Goal: Obtain resource: Download file/media

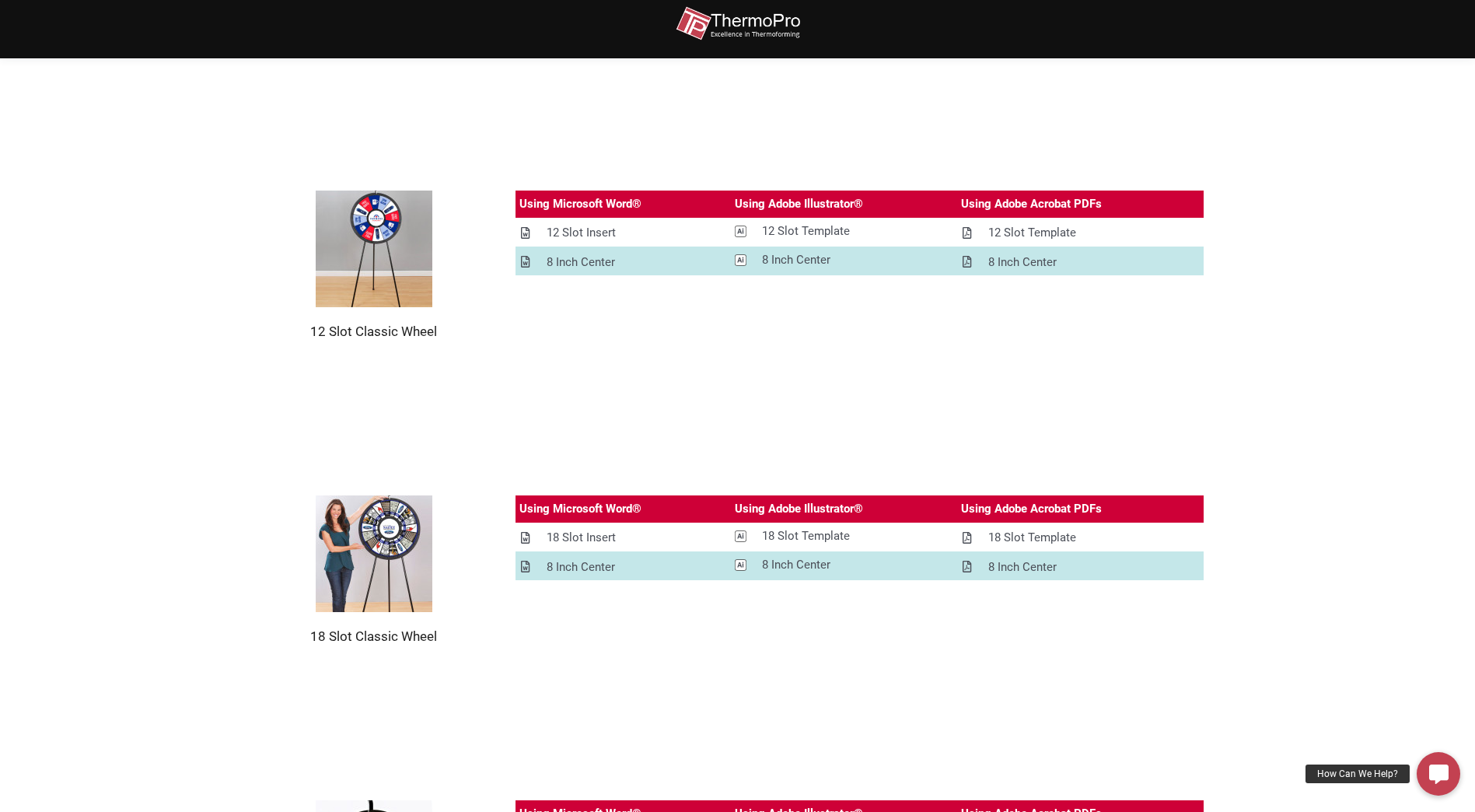
scroll to position [778, 0]
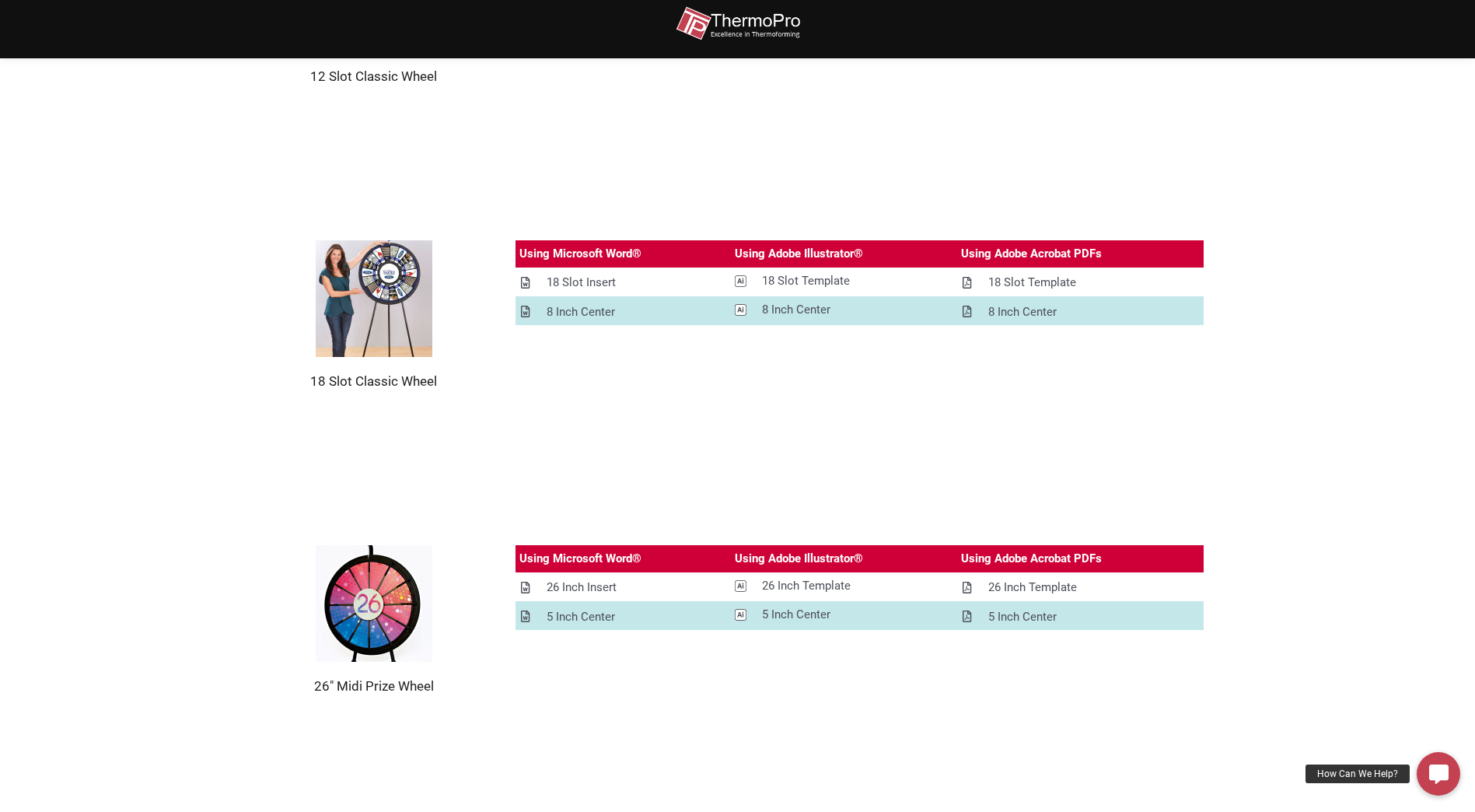
drag, startPoint x: 171, startPoint y: 418, endPoint x: 141, endPoint y: 442, distance: 38.4
click at [141, 442] on section "18 Slot Classic Wheel Using Microsoft Word® Using Adobe Illustrator® Using Adob…" at bounding box center [738, 314] width 1475 height 305
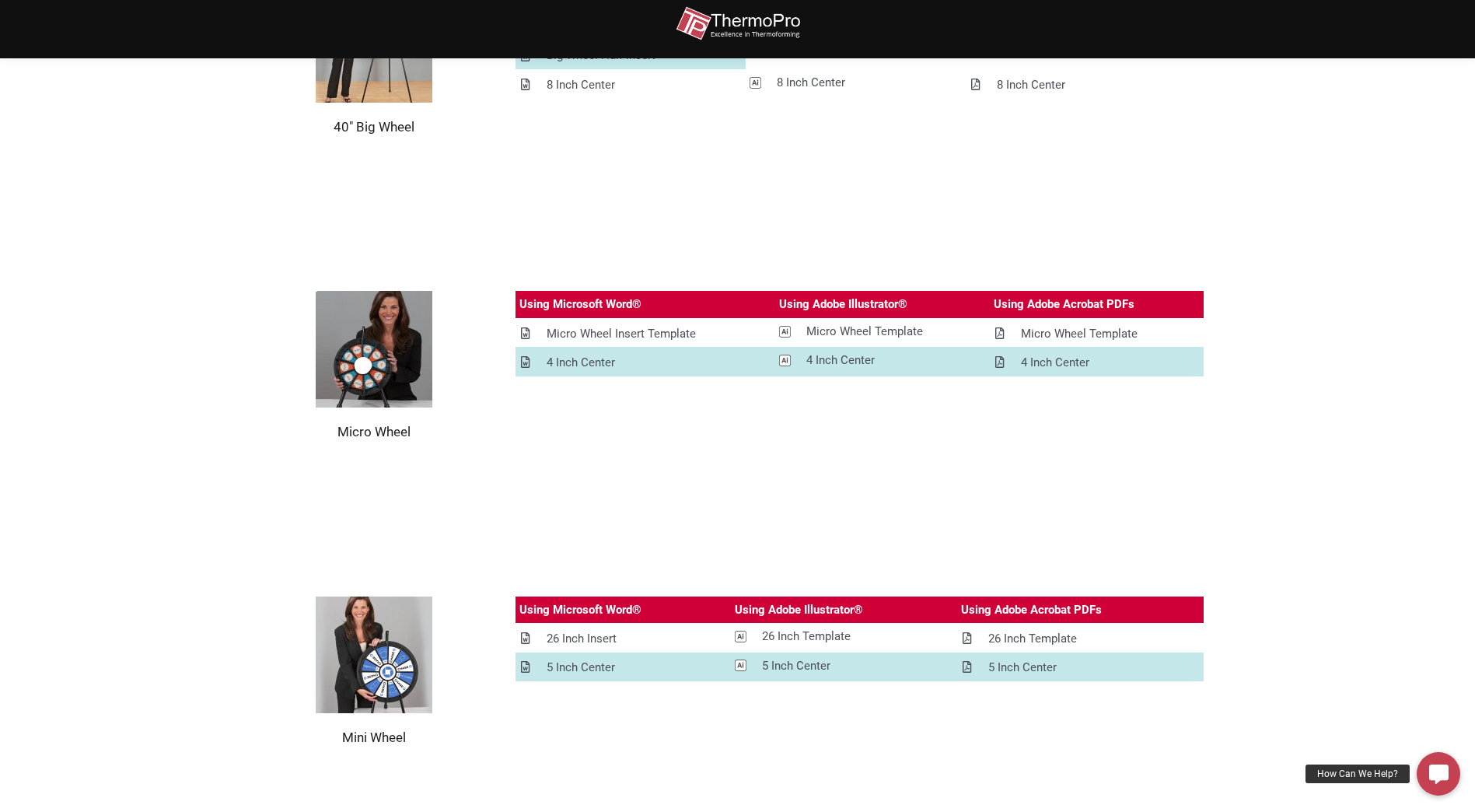
scroll to position [1633, 0]
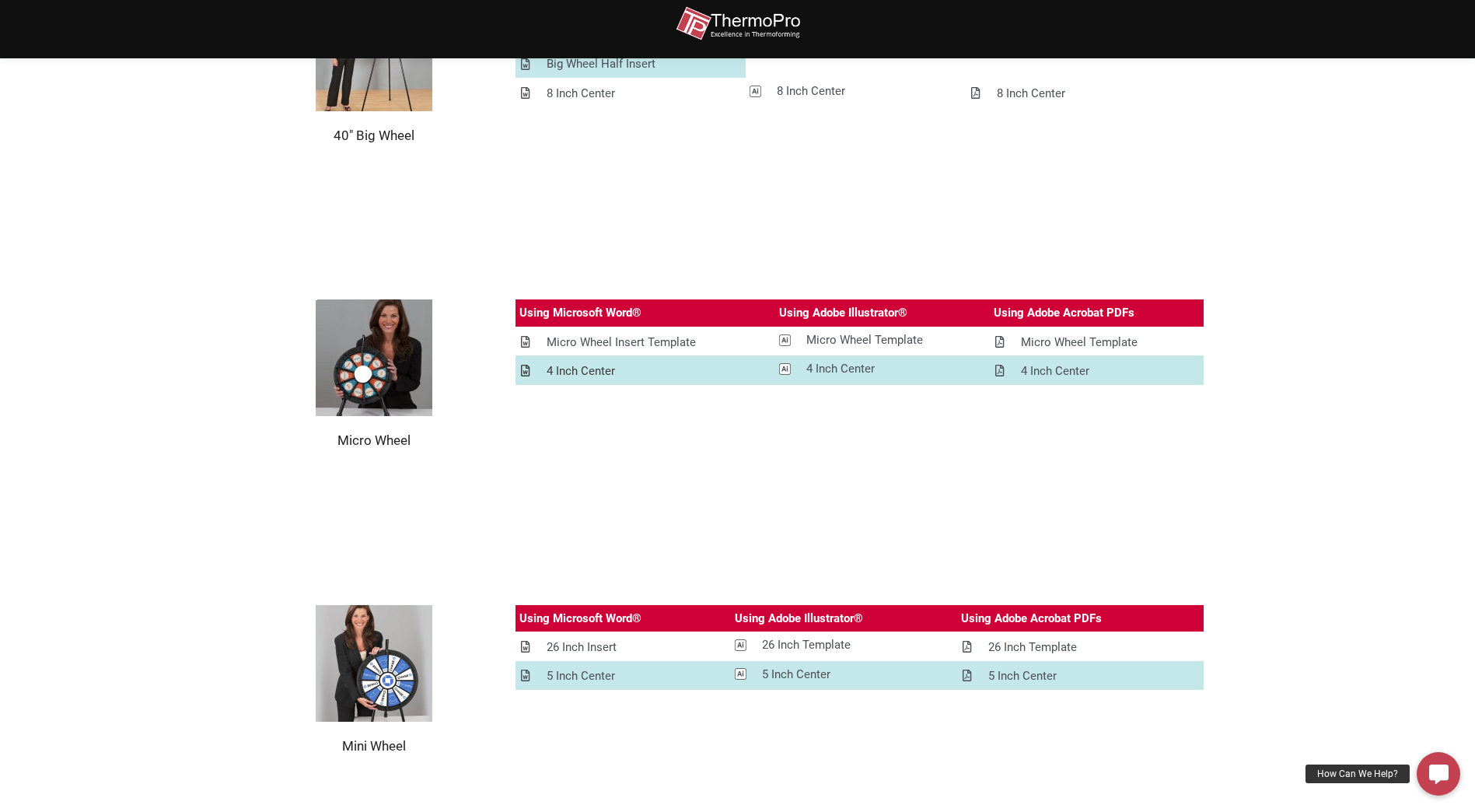
click at [581, 371] on div "4 Inch Center" at bounding box center [580, 371] width 68 height 20
drag, startPoint x: 592, startPoint y: 344, endPoint x: 564, endPoint y: 412, distance: 73.5
click at [561, 420] on div "Using Microsoft Word® Using Adobe Illustrator® Using Adobe Acrobat PDFs Micro W…" at bounding box center [860, 374] width 689 height 149
click at [585, 335] on div "Micro Wheel Insert Template" at bounding box center [621, 343] width 149 height 20
click at [1357, 248] on section "Micro Wheel Using Microsoft Word® Using Adobe Illustrator® Using Adobe Acrobat …" at bounding box center [738, 374] width 1475 height 305
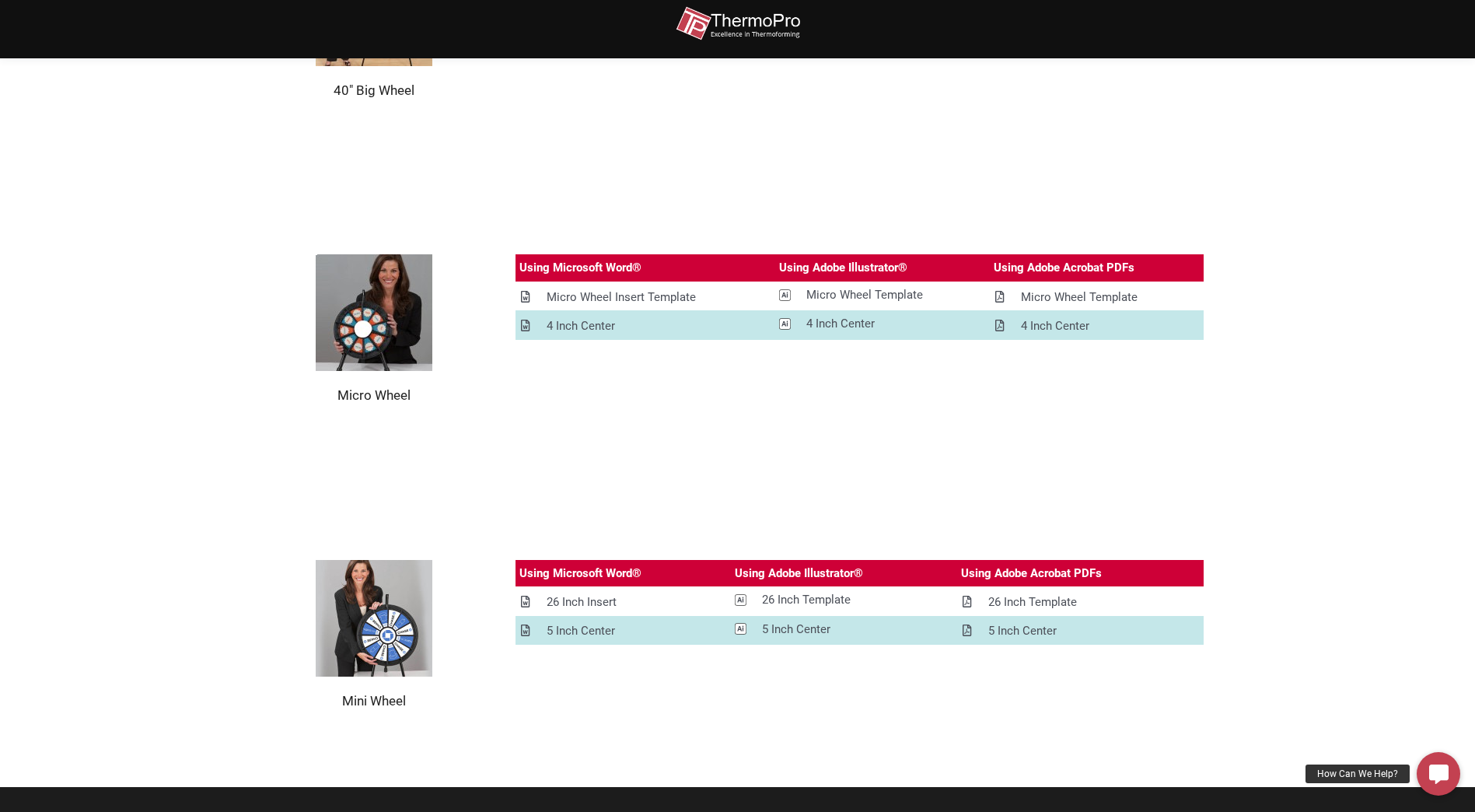
scroll to position [1710, 0]
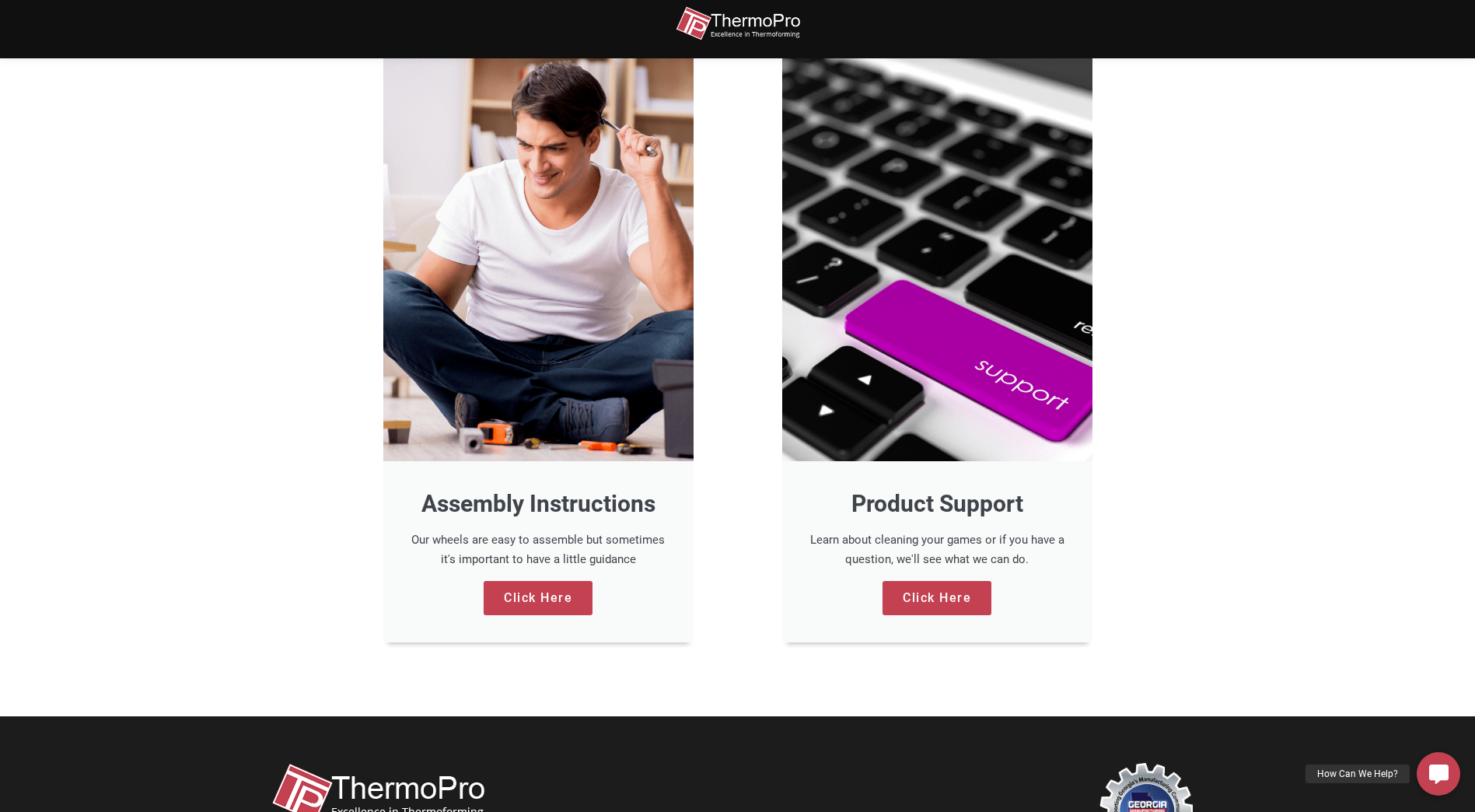
scroll to position [1293, 0]
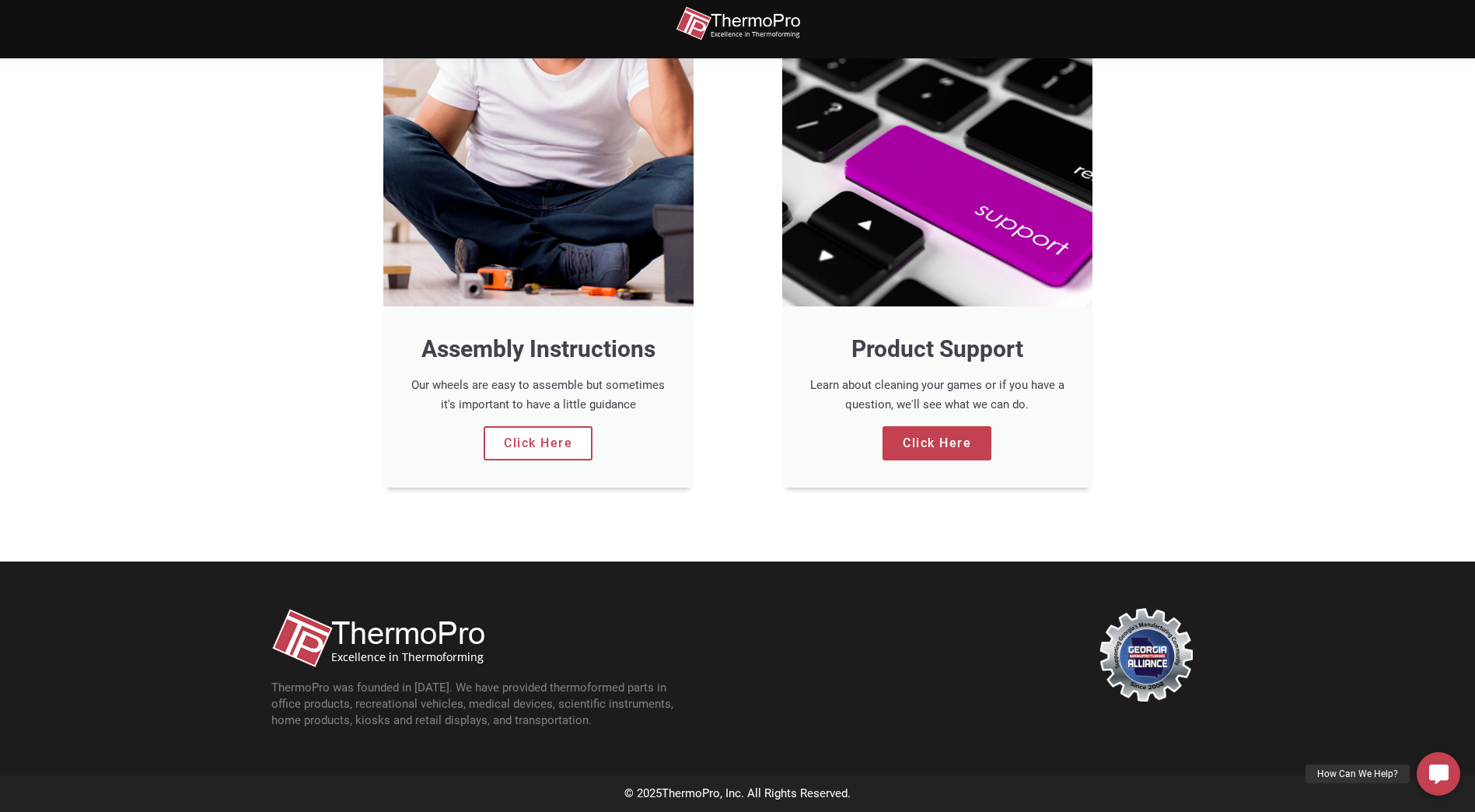
click at [536, 441] on link "Click Here" at bounding box center [538, 444] width 109 height 34
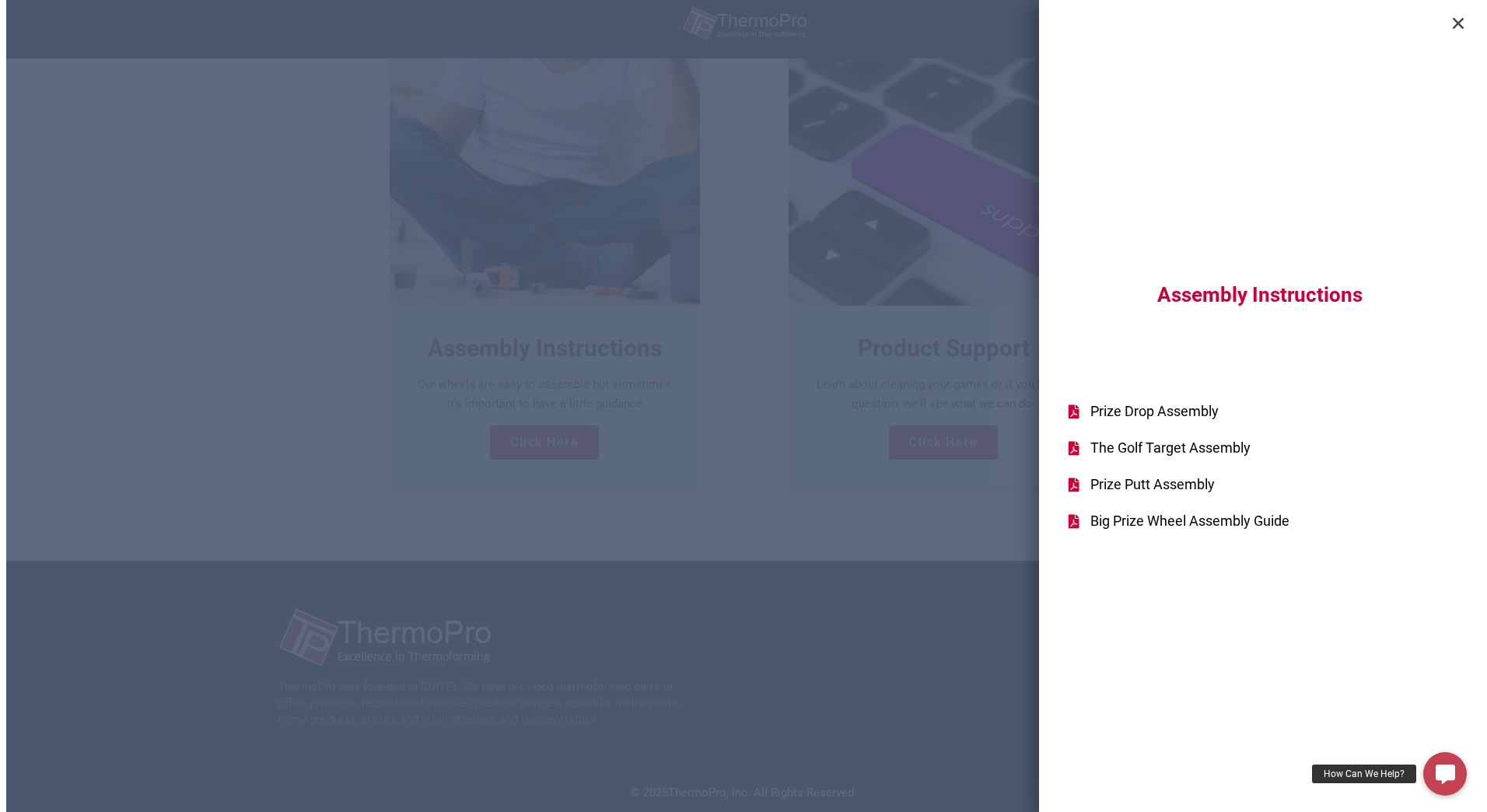
scroll to position [1296, 0]
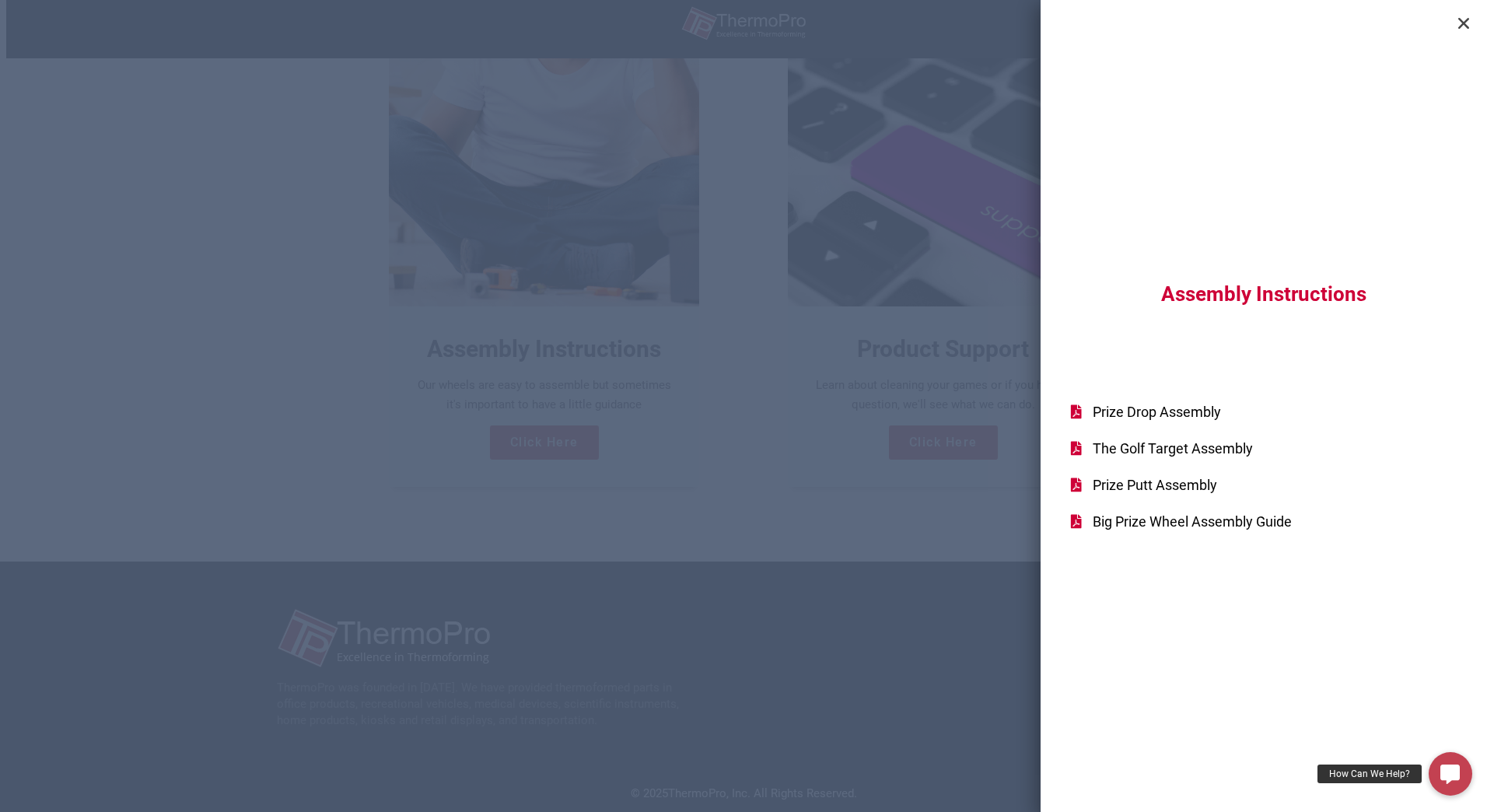
click at [267, 250] on div "Assembly Instructions Prize Drop Assembly The Golf Target Assembly Prize Putt A…" at bounding box center [743, 406] width 1487 height 812
drag, startPoint x: 1462, startPoint y: 28, endPoint x: 1118, endPoint y: 382, distance: 493.6
click at [1460, 31] on icon "Close" at bounding box center [1463, 24] width 16 height 16
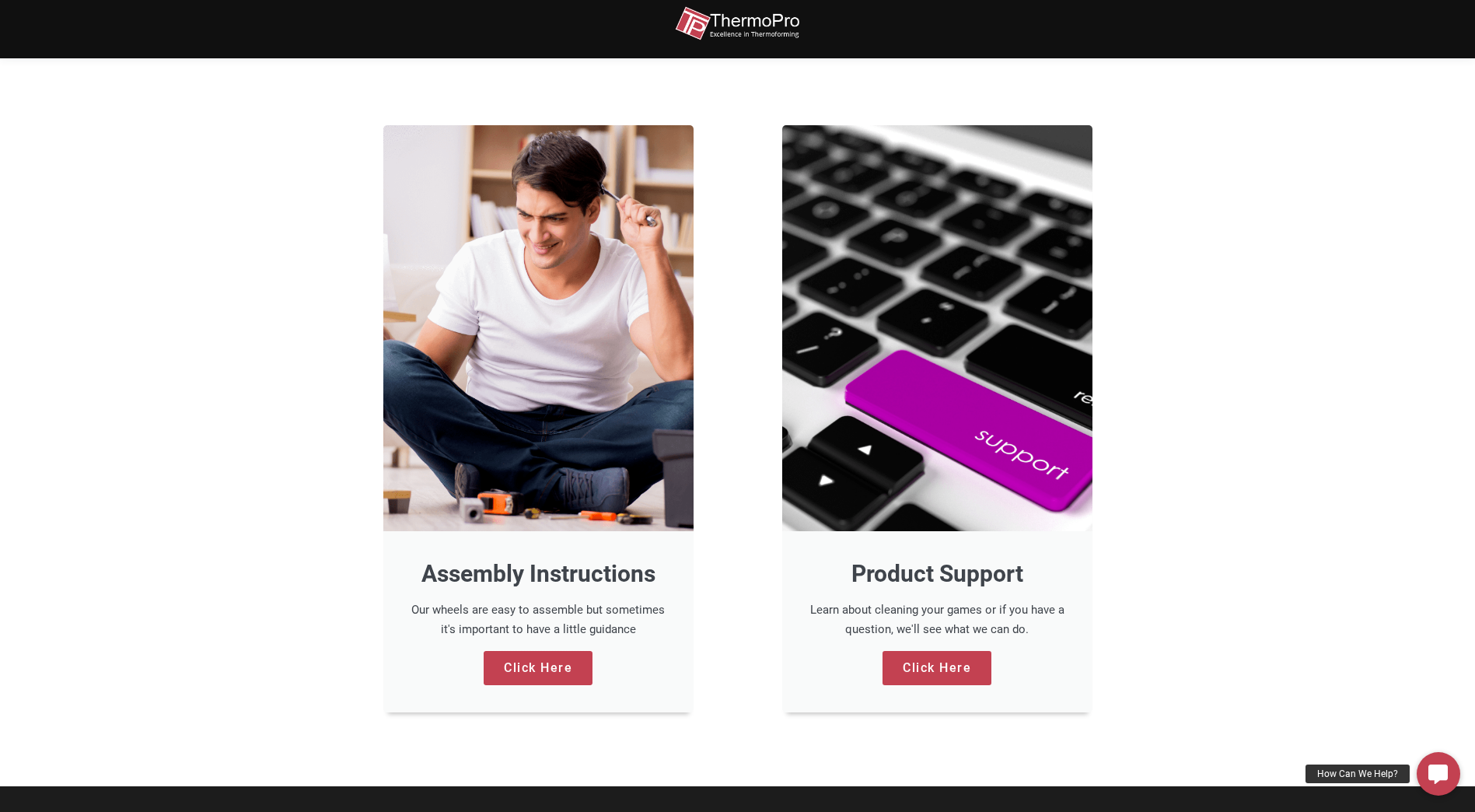
scroll to position [1060, 0]
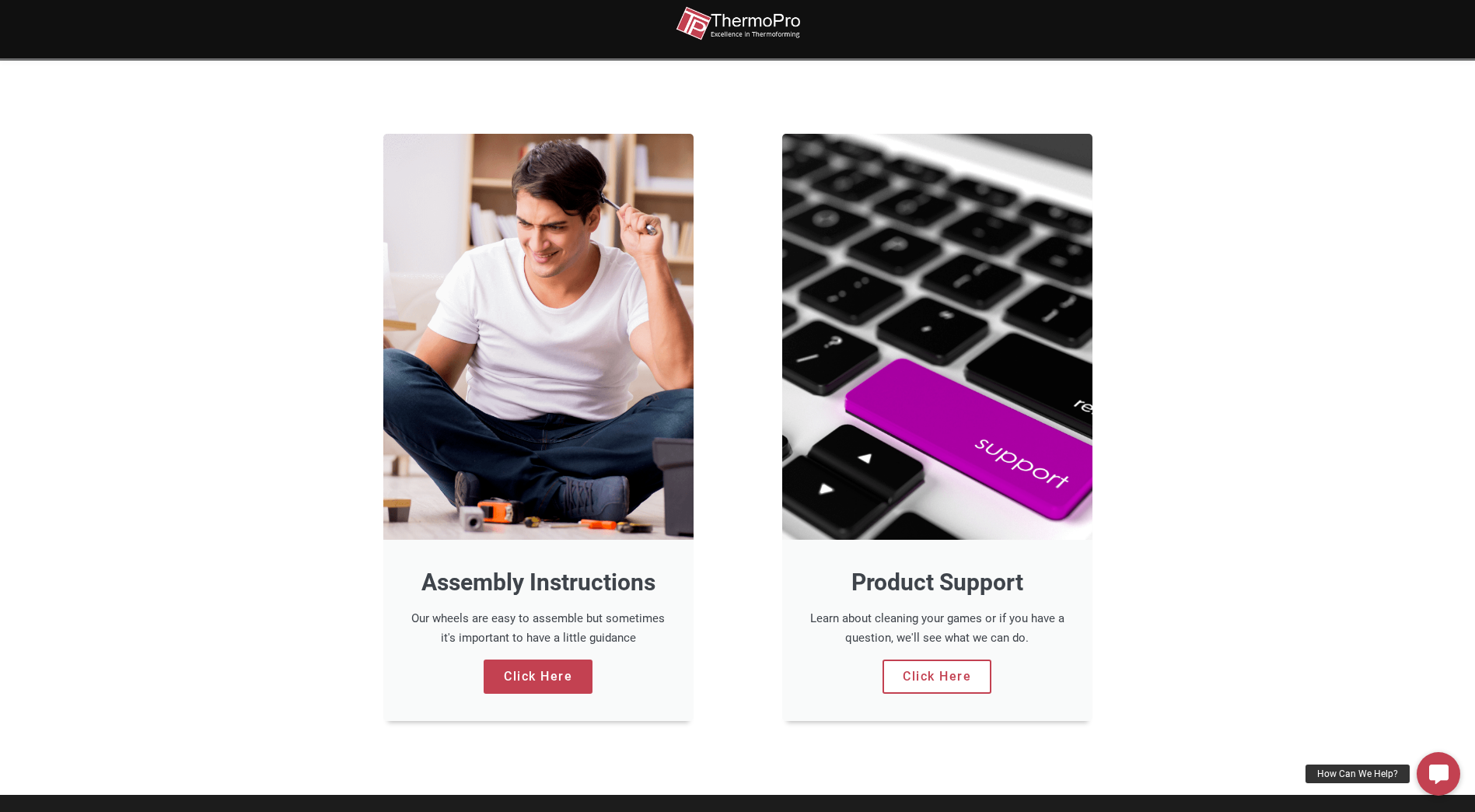
click at [912, 679] on link "Click Here" at bounding box center [937, 676] width 109 height 34
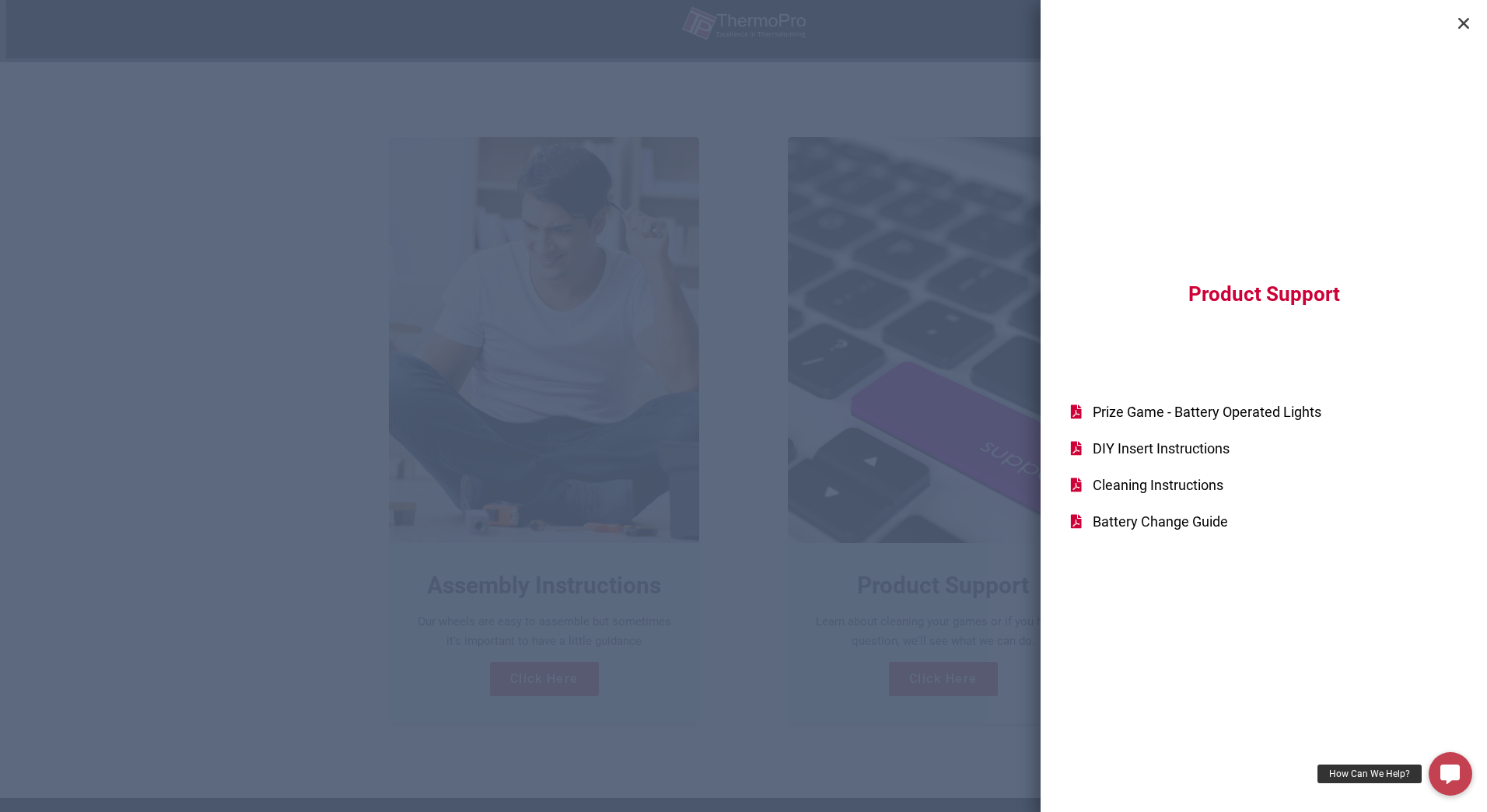
click at [1203, 411] on span "Prize Game - Battery Operated Lights" at bounding box center [1205, 411] width 233 height 21
click at [1471, 31] on div "Product Support Prize Game - Battery Operated Lights DIY Insert Instructions Cl…" at bounding box center [1263, 406] width 446 height 812
click at [1465, 27] on icon "Close" at bounding box center [1463, 24] width 16 height 16
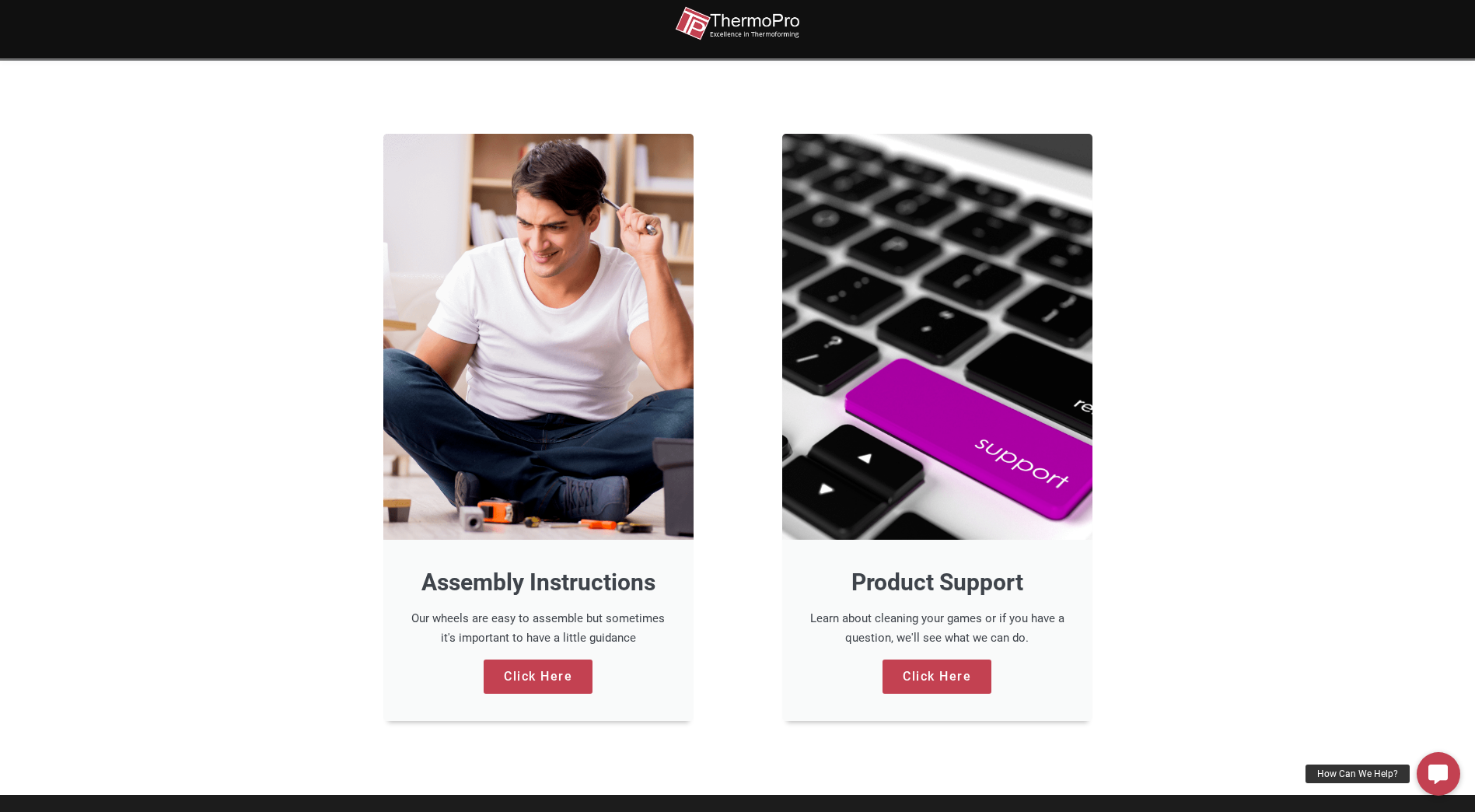
click at [1238, 296] on section "Assembly Instructions Our wheels are easy to assemble but sometimes it's import…" at bounding box center [738, 427] width 1475 height 734
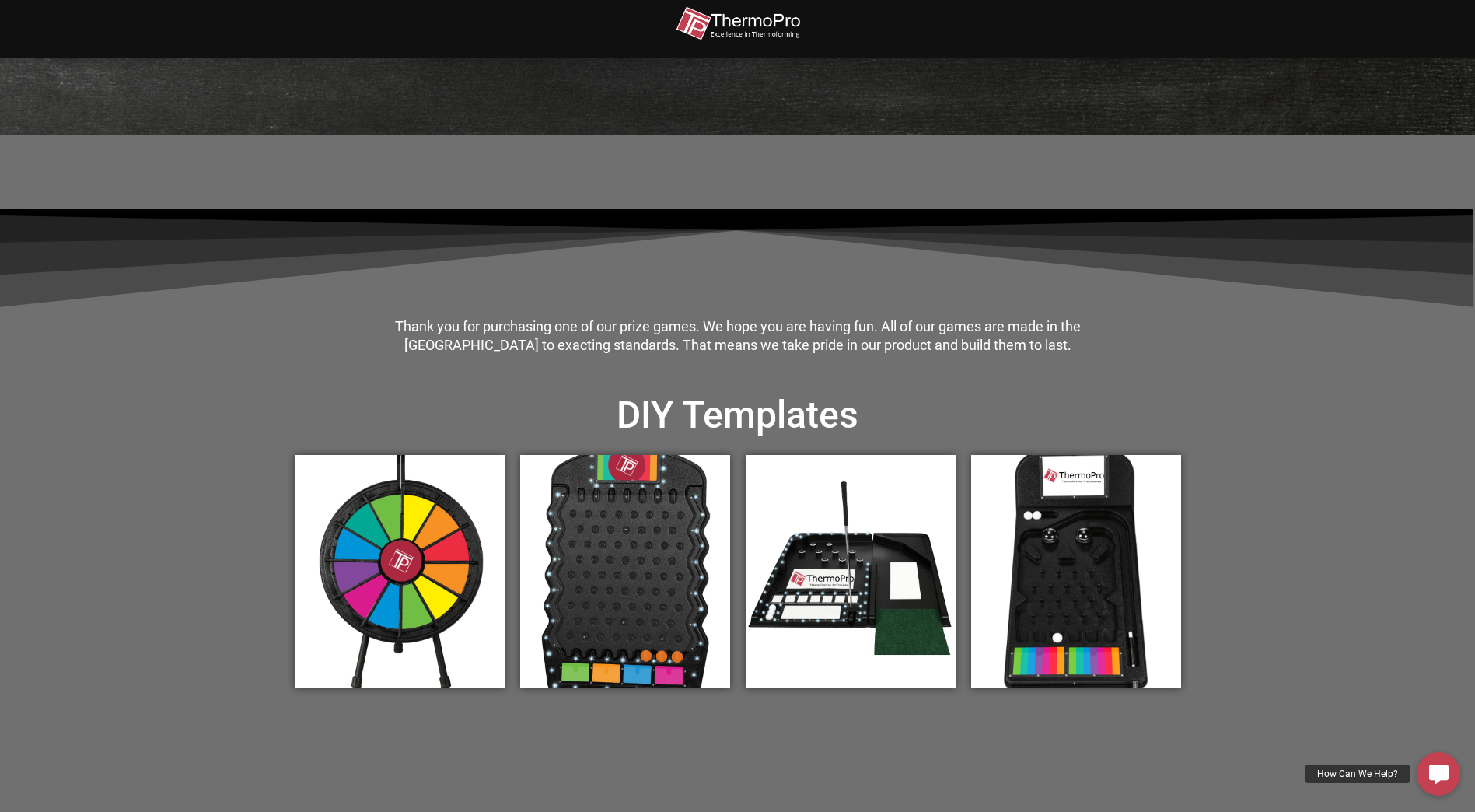
scroll to position [0, 0]
